Goal: Task Accomplishment & Management: Manage account settings

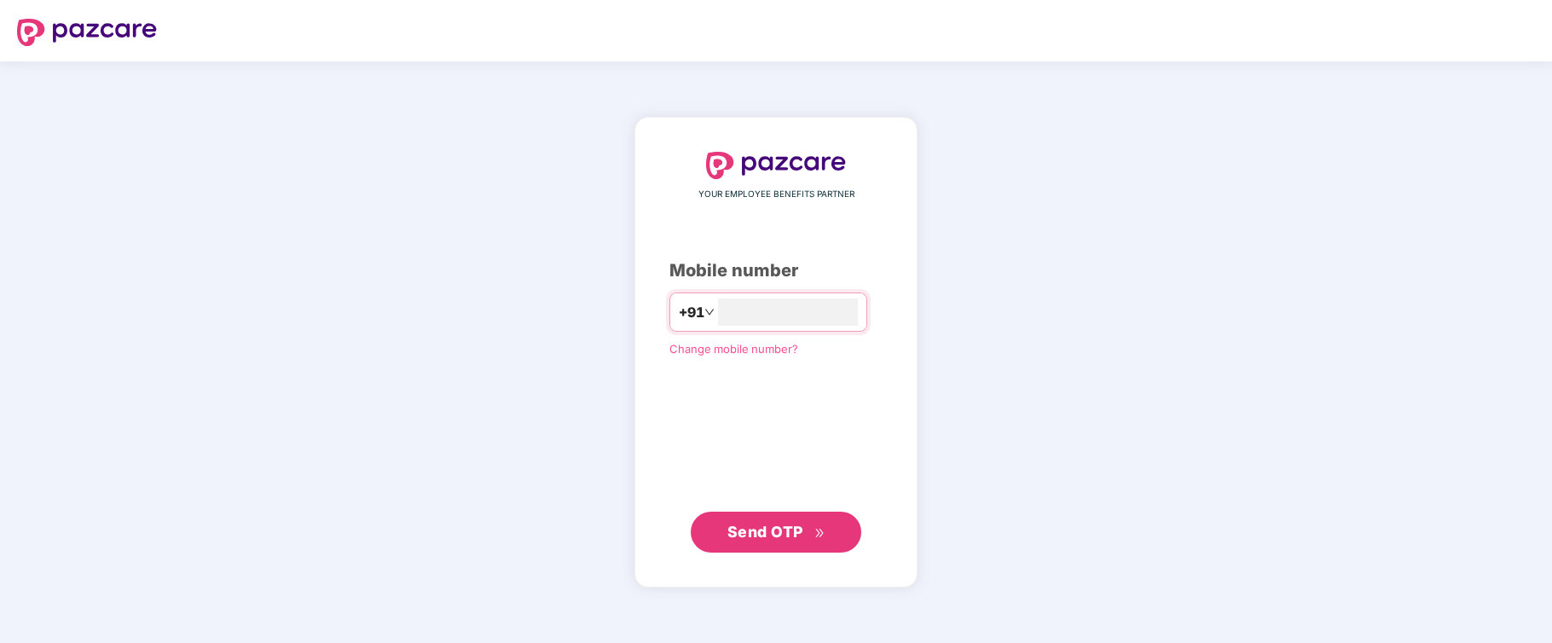
type input "**********"
click at [762, 525] on span "Send OTP" at bounding box center [765, 532] width 76 height 18
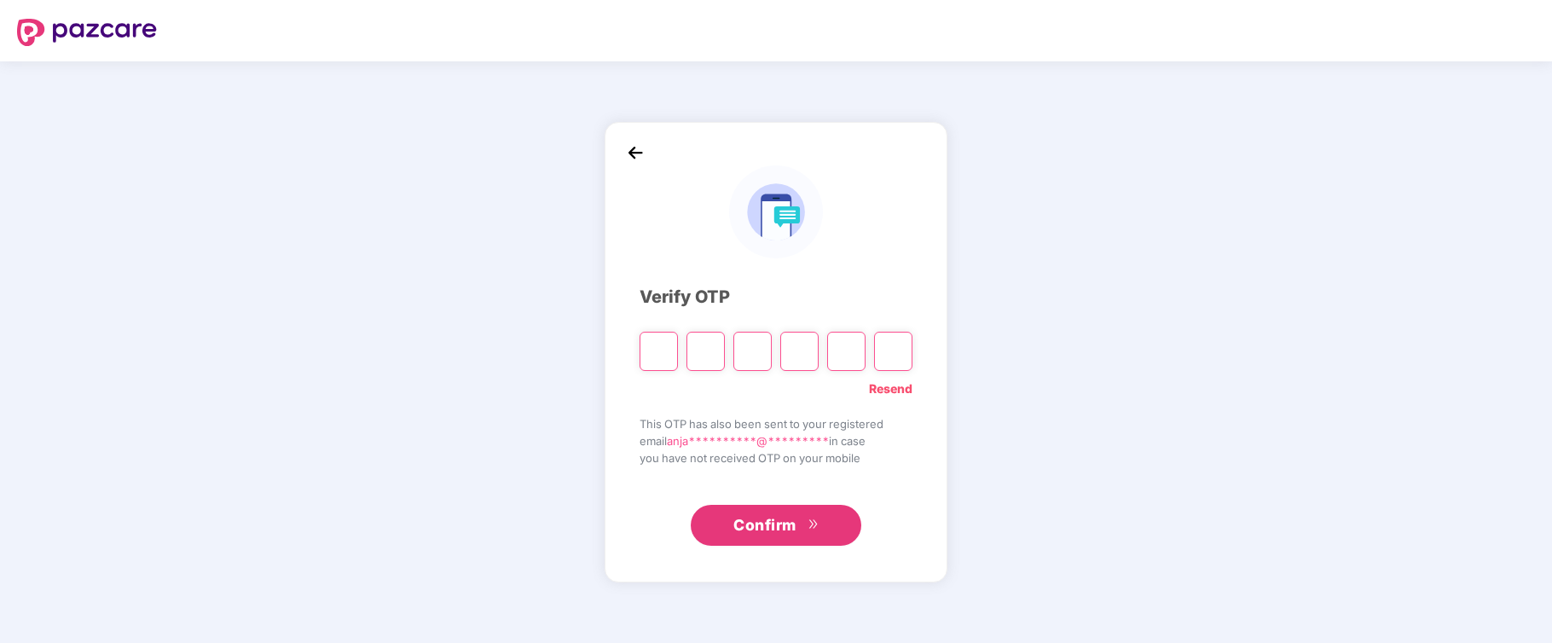
type input "*"
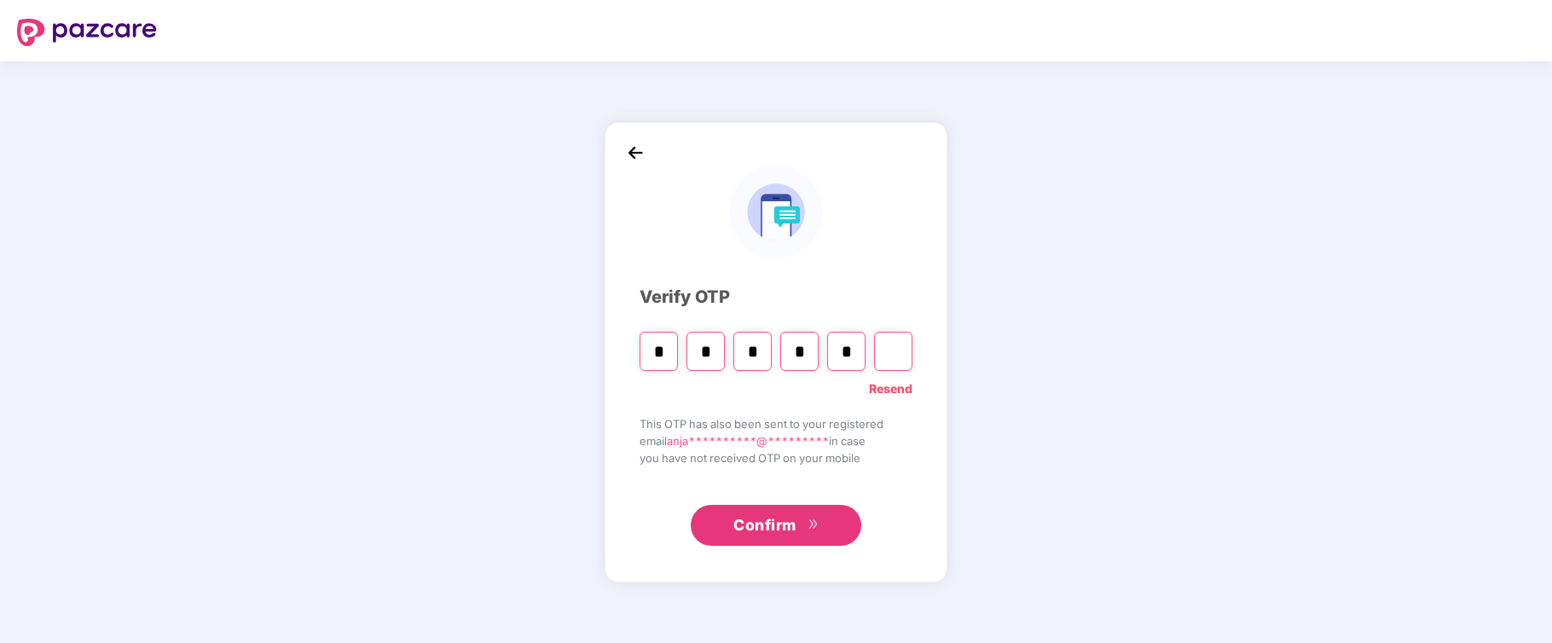
type input "*"
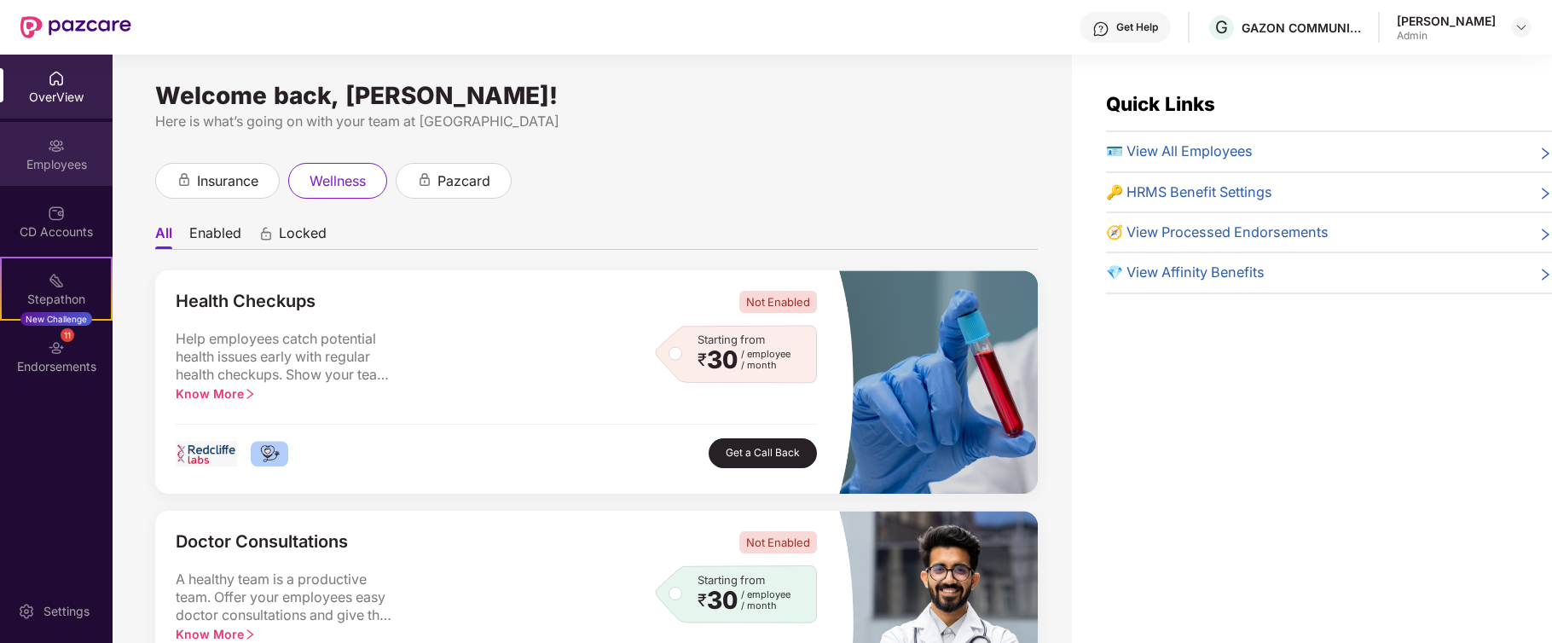
click at [52, 148] on img at bounding box center [56, 145] width 17 height 17
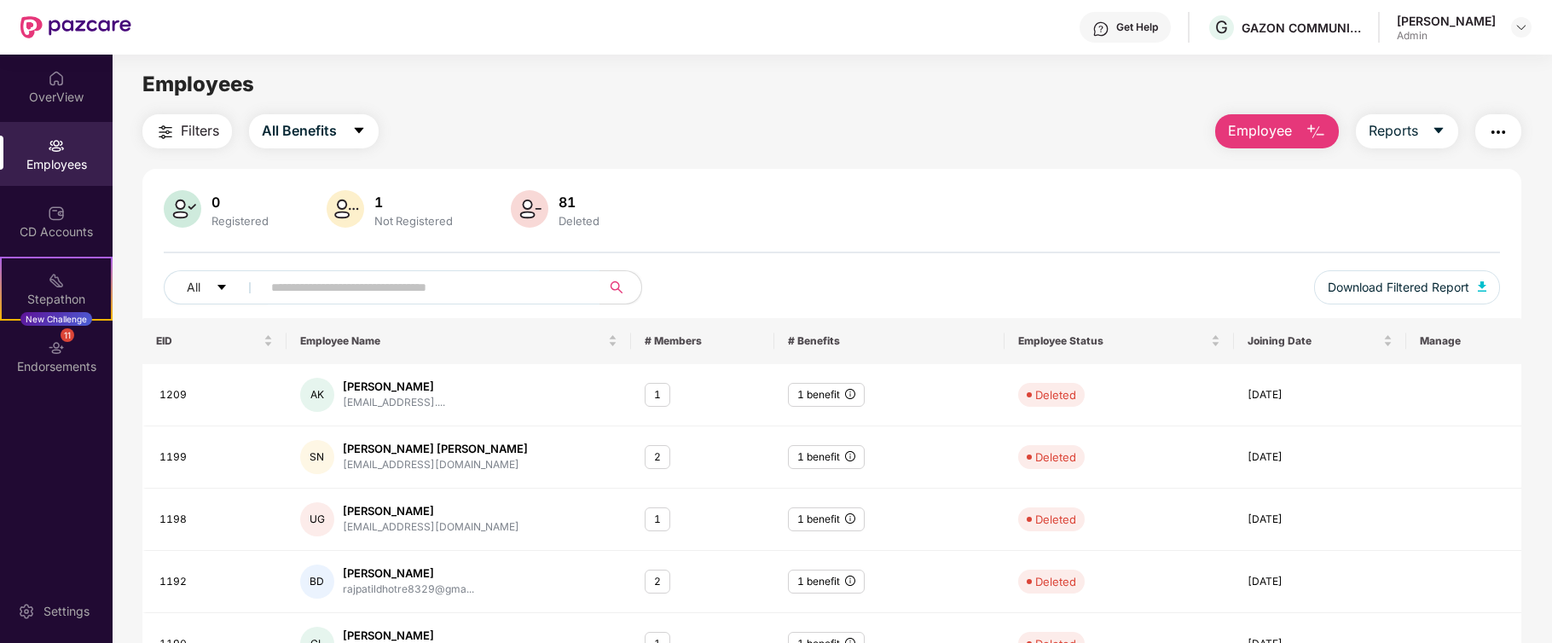
click at [61, 156] on div "Employees" at bounding box center [56, 164] width 113 height 17
click at [55, 148] on img at bounding box center [56, 145] width 17 height 17
click at [1440, 14] on div "[PERSON_NAME]" at bounding box center [1446, 21] width 99 height 16
click at [1520, 25] on img at bounding box center [1522, 27] width 14 height 14
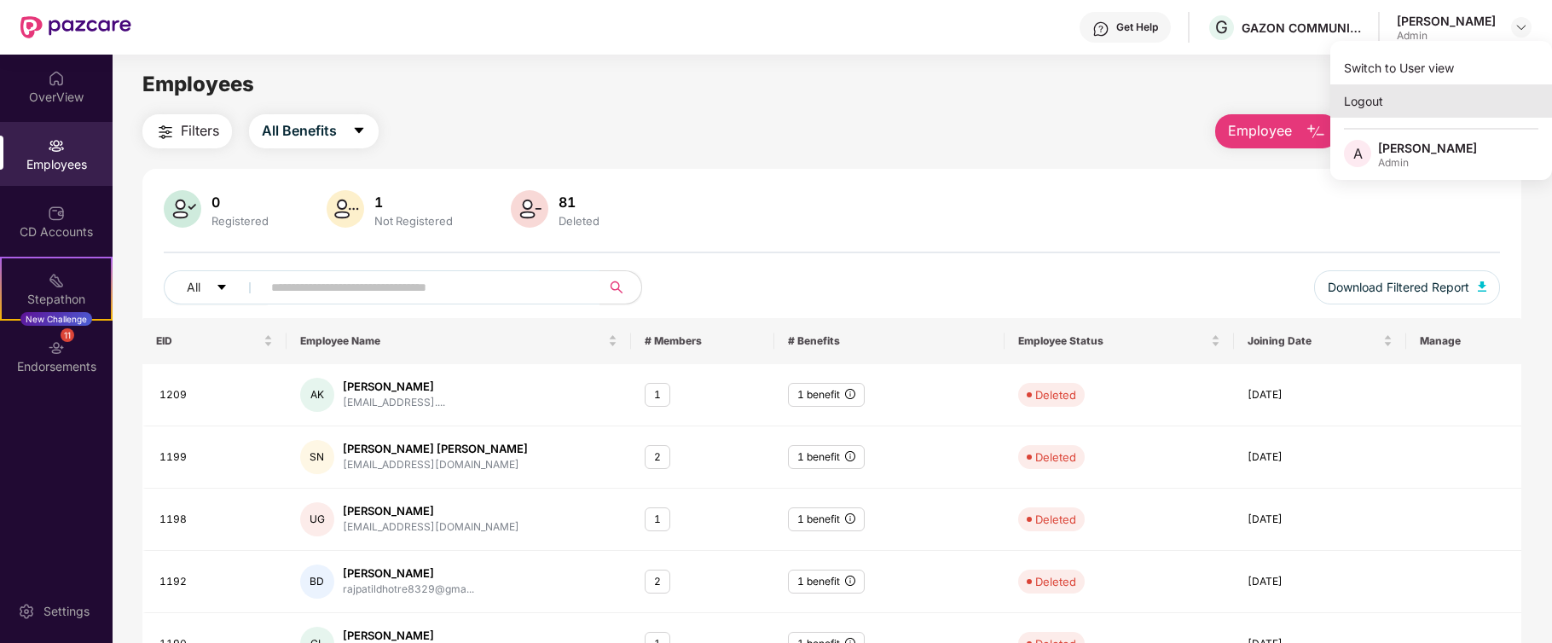
click at [1361, 101] on div "Logout" at bounding box center [1441, 100] width 222 height 33
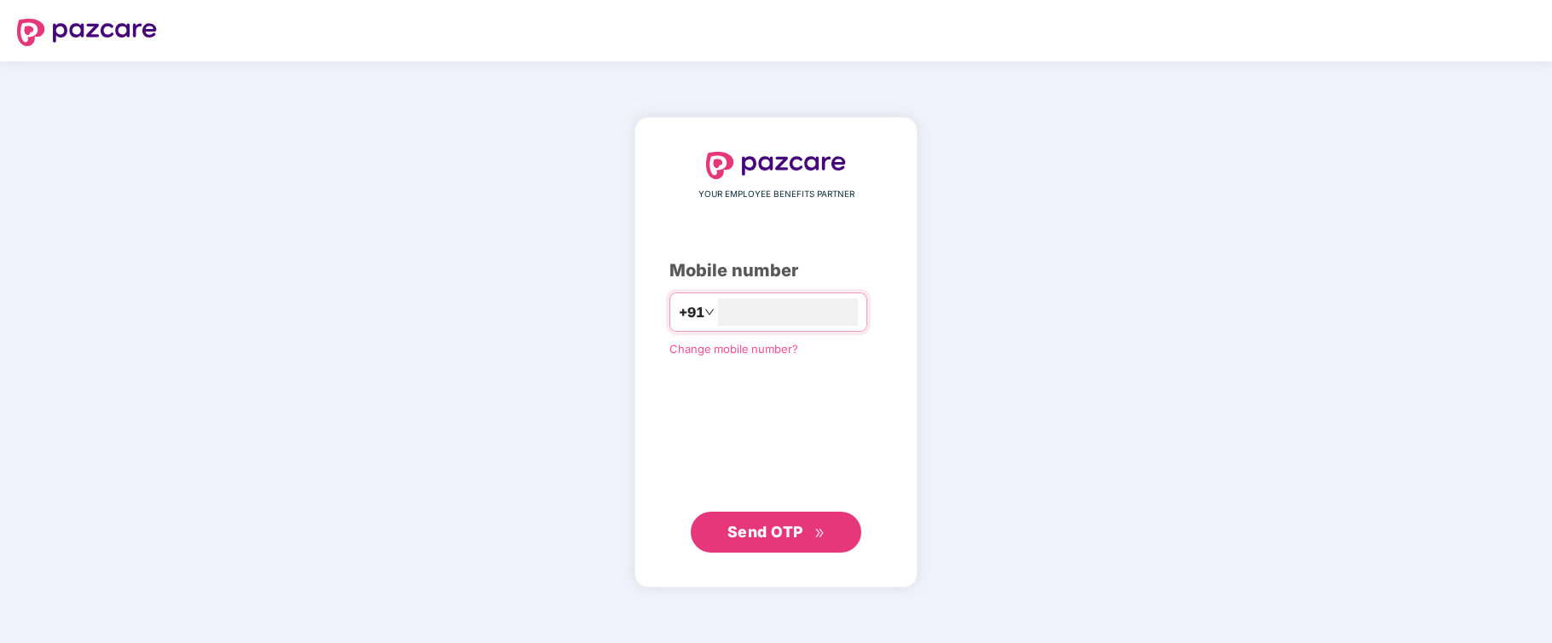
type input "**********"
click at [759, 530] on span "Send OTP" at bounding box center [765, 532] width 76 height 18
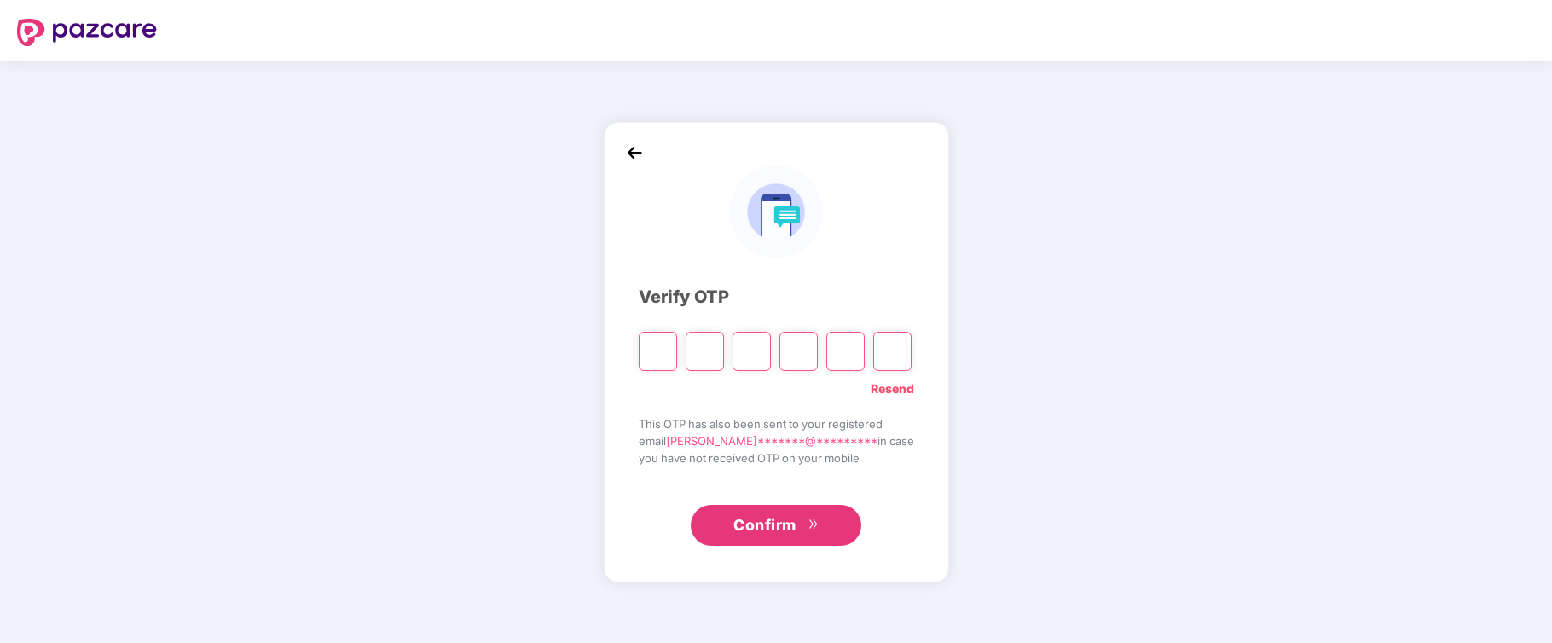
type input "*"
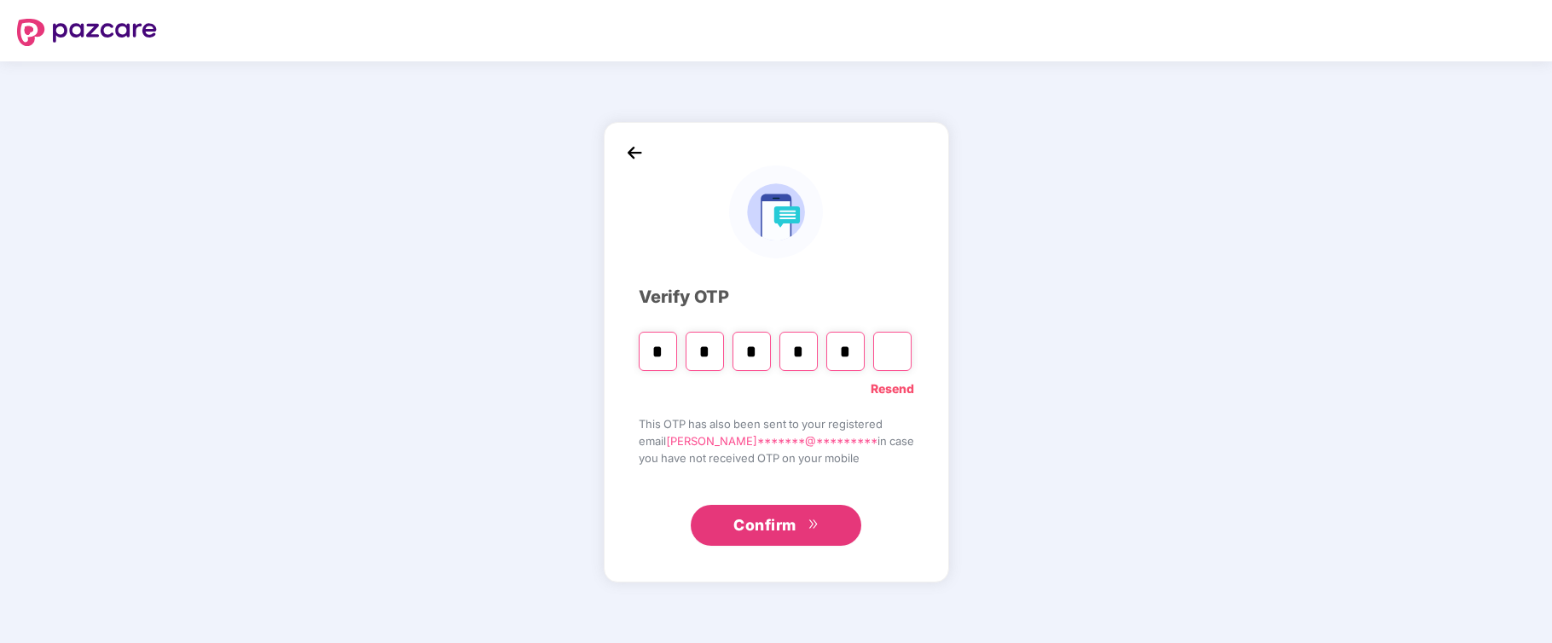
type input "*"
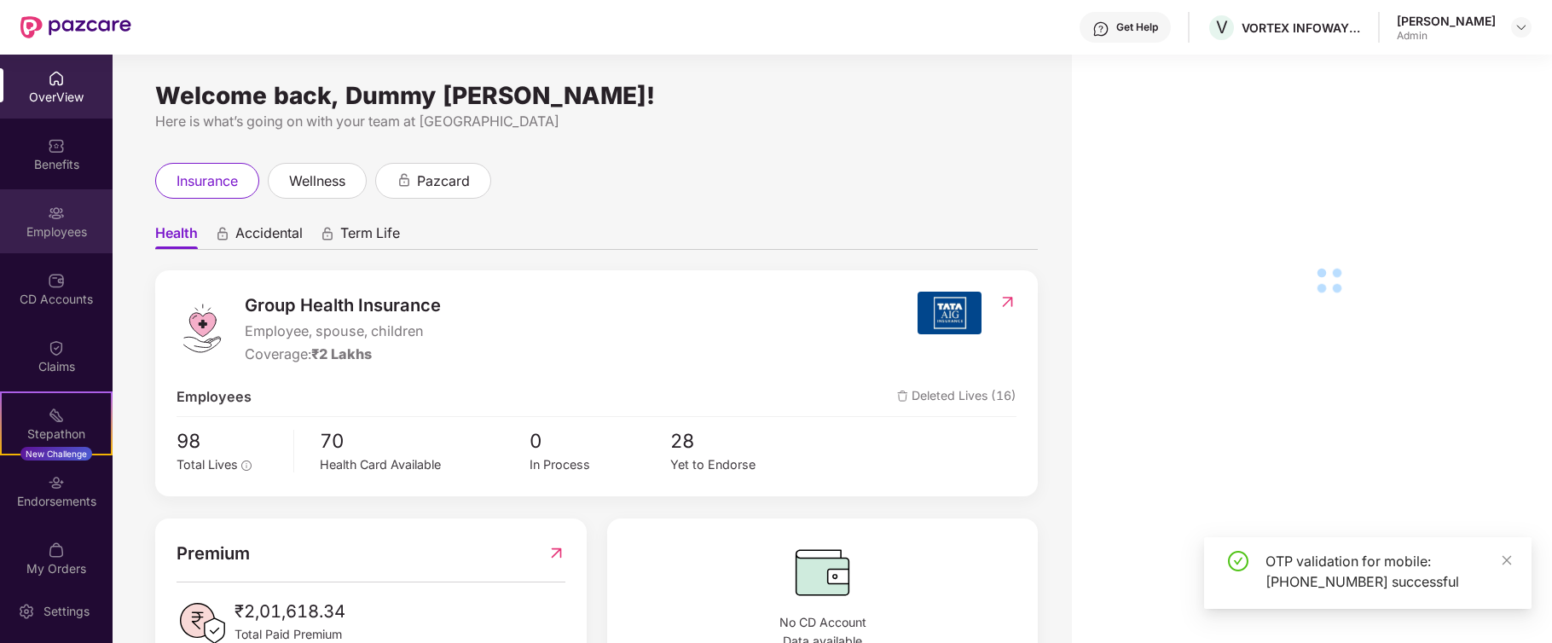
click at [46, 226] on div "Employees" at bounding box center [56, 231] width 113 height 17
